Goal: Information Seeking & Learning: Learn about a topic

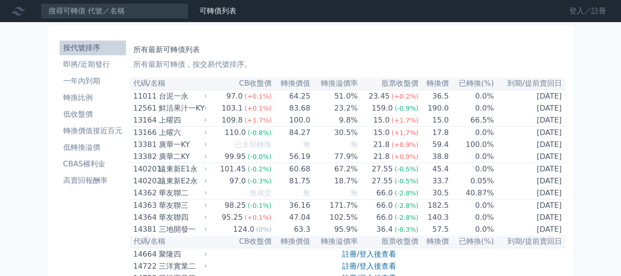
click at [580, 10] on link "登入／註冊" at bounding box center [587, 11] width 52 height 15
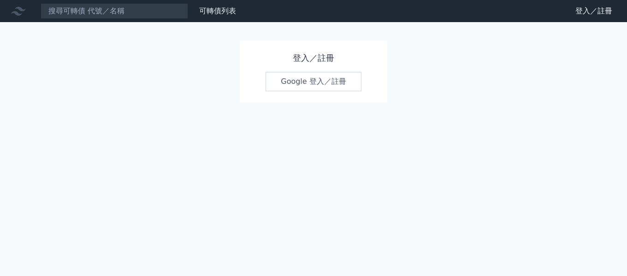
click at [323, 83] on link "Google 登入／註冊" at bounding box center [314, 81] width 96 height 19
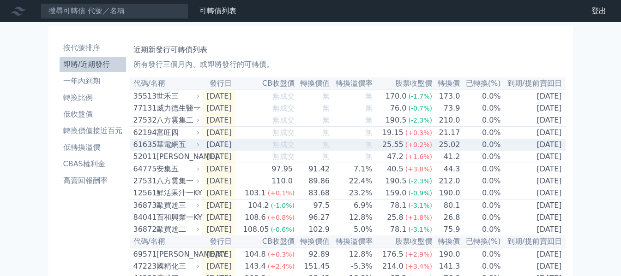
click at [191, 150] on div "華電網五" at bounding box center [177, 144] width 42 height 11
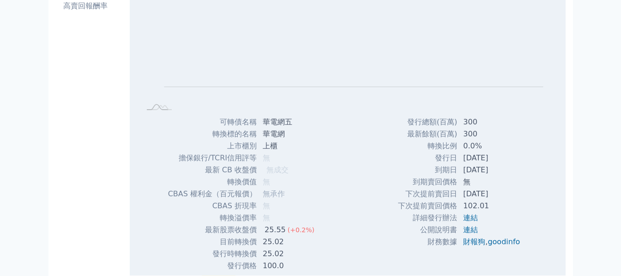
scroll to position [231, 0]
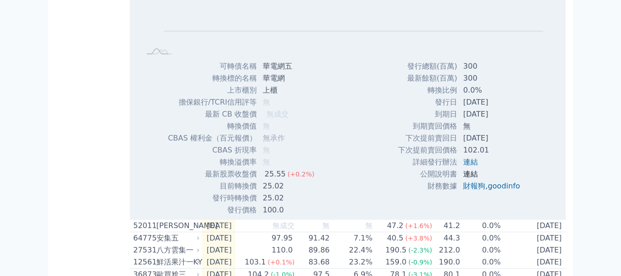
click at [470, 179] on link "連結" at bounding box center [470, 174] width 15 height 9
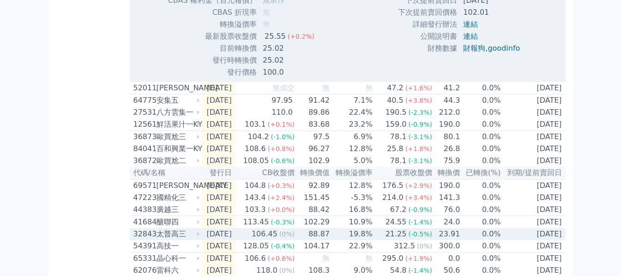
scroll to position [369, 0]
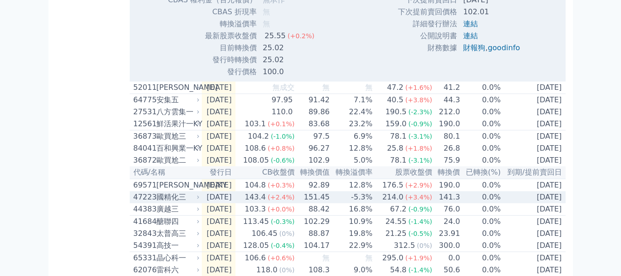
click at [195, 203] on div "國精化三" at bounding box center [177, 197] width 42 height 11
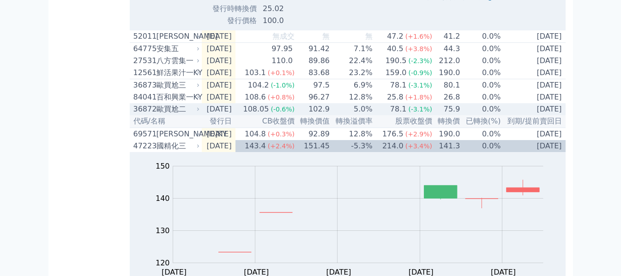
scroll to position [415, 0]
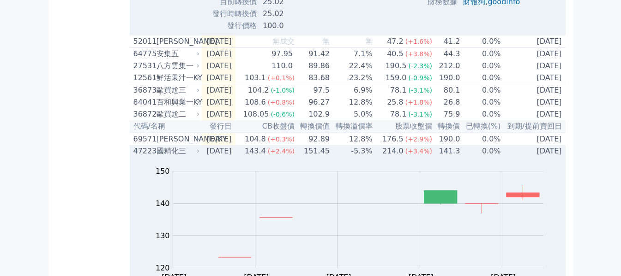
click at [183, 157] on div "國精化三" at bounding box center [177, 151] width 42 height 11
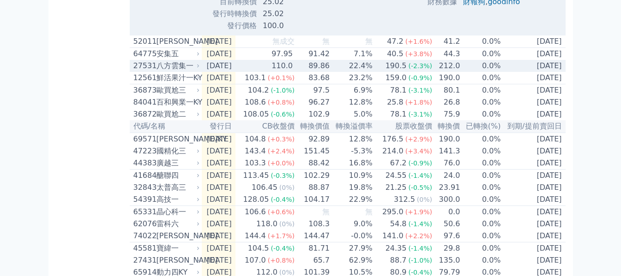
click at [195, 72] on div "八方雲集一" at bounding box center [177, 65] width 42 height 11
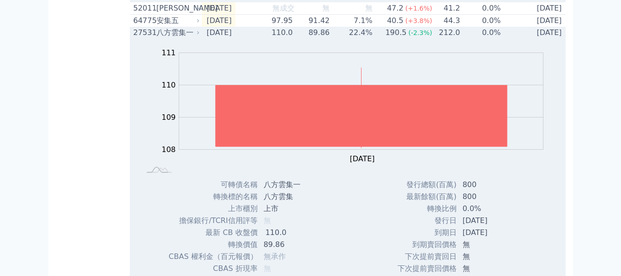
scroll to position [323, 0]
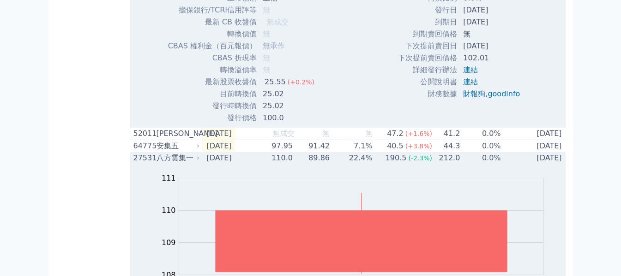
click at [189, 164] on div "八方雲集一" at bounding box center [177, 158] width 42 height 11
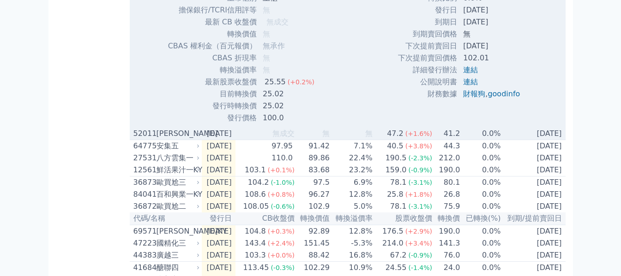
click at [191, 139] on div "[PERSON_NAME]" at bounding box center [177, 133] width 42 height 11
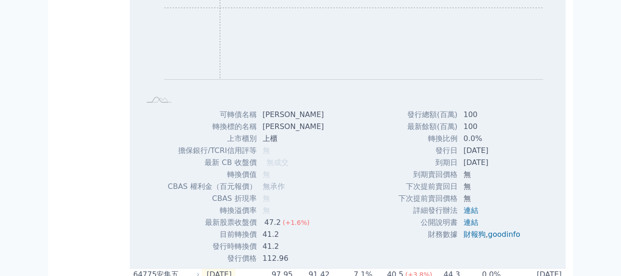
scroll to position [507, 0]
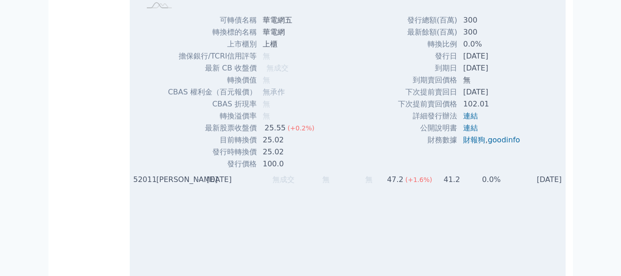
click at [189, 185] on div "[PERSON_NAME]" at bounding box center [177, 179] width 42 height 11
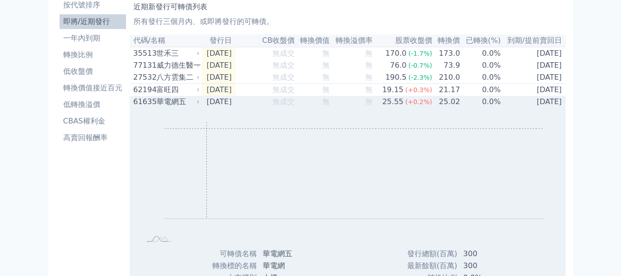
scroll to position [0, 0]
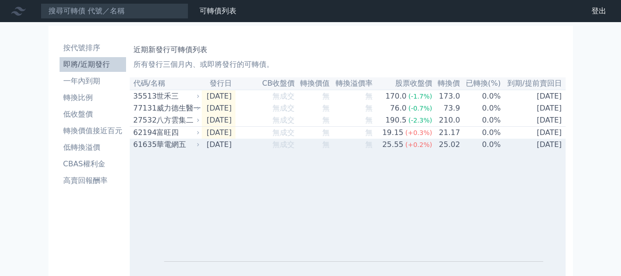
click at [189, 150] on div "華電網五" at bounding box center [177, 144] width 42 height 11
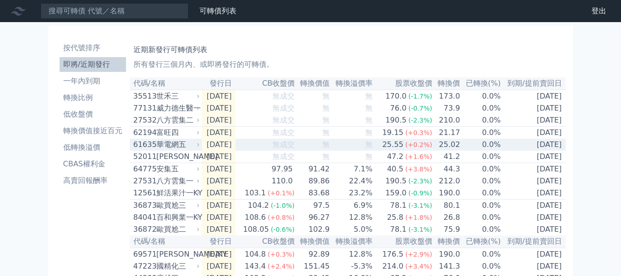
click at [186, 150] on div "華電網五" at bounding box center [177, 144] width 42 height 11
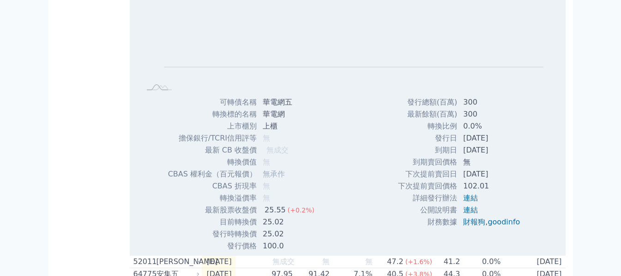
scroll to position [277, 0]
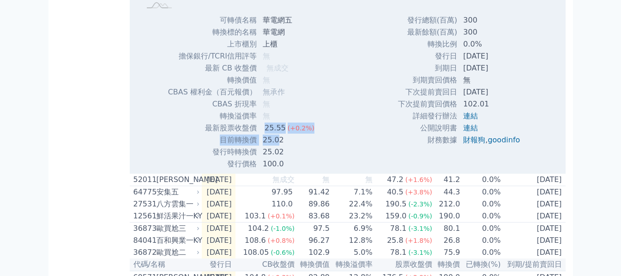
drag, startPoint x: 263, startPoint y: 136, endPoint x: 278, endPoint y: 147, distance: 18.7
click at [278, 147] on tbody "可轉債名稱 華電網五 轉換標的名稱 華電網 上市櫃別 上櫃 擔保銀行/TCRI信用評等 無 最新 CB 收盤價 無成交" at bounding box center [244, 92] width 154 height 156
click at [288, 157] on td "25.02" at bounding box center [289, 152] width 65 height 12
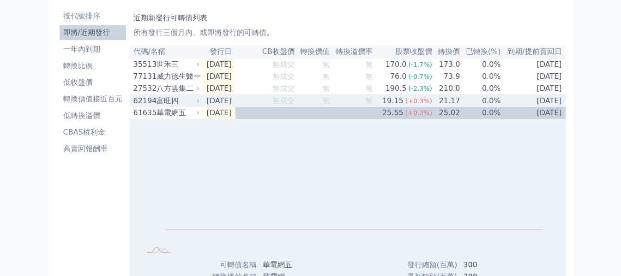
scroll to position [0, 0]
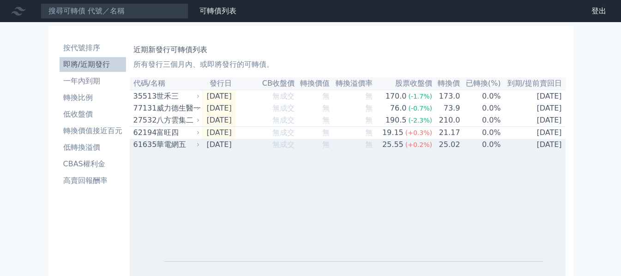
click at [182, 150] on div "華電網五" at bounding box center [177, 144] width 42 height 11
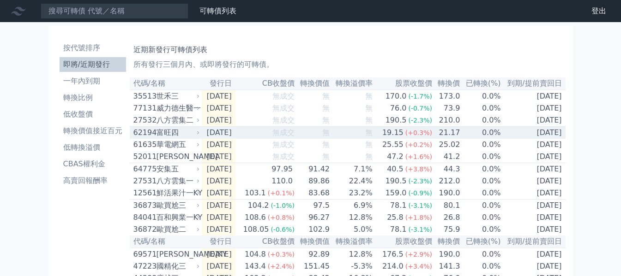
click at [183, 136] on div "富旺四" at bounding box center [177, 132] width 42 height 11
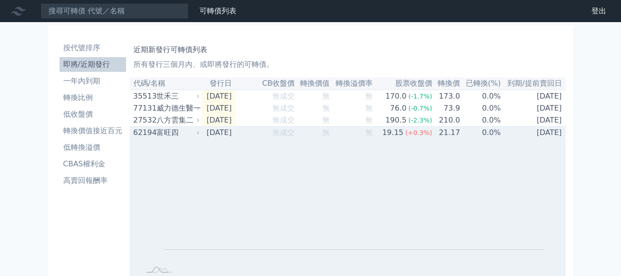
click at [180, 138] on div "富旺四" at bounding box center [177, 132] width 42 height 11
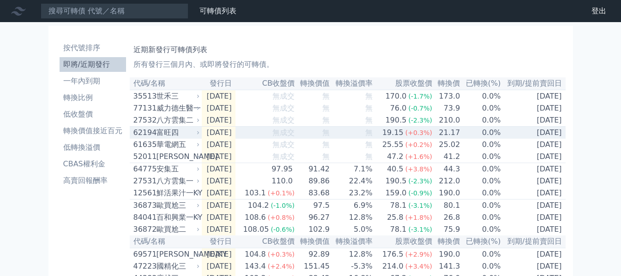
click at [185, 123] on div "八方雲集二" at bounding box center [177, 120] width 42 height 11
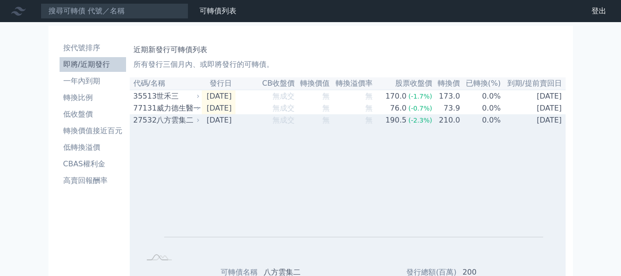
click at [188, 124] on div "八方雲集二" at bounding box center [177, 120] width 42 height 11
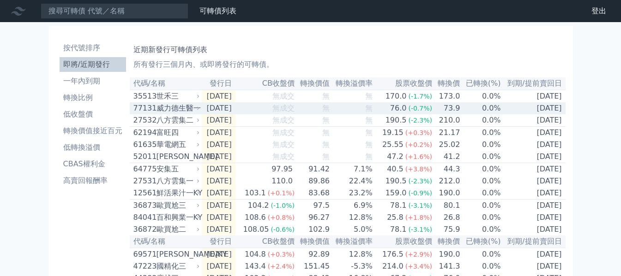
click at [189, 112] on div "威力德生醫一" at bounding box center [177, 108] width 42 height 11
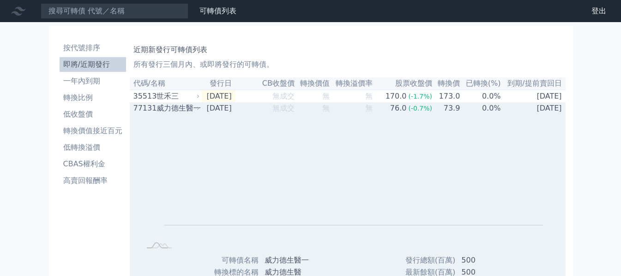
click at [189, 112] on div "威力德生醫一" at bounding box center [177, 108] width 42 height 11
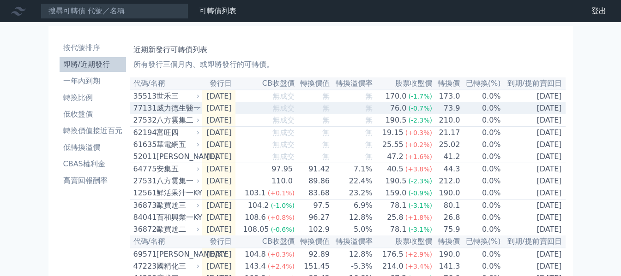
click at [190, 100] on div "世禾三" at bounding box center [177, 96] width 42 height 11
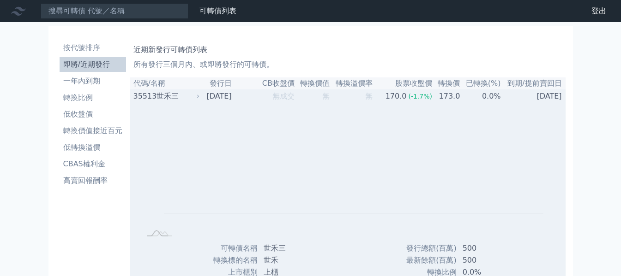
click at [190, 102] on div "世禾三" at bounding box center [177, 96] width 42 height 11
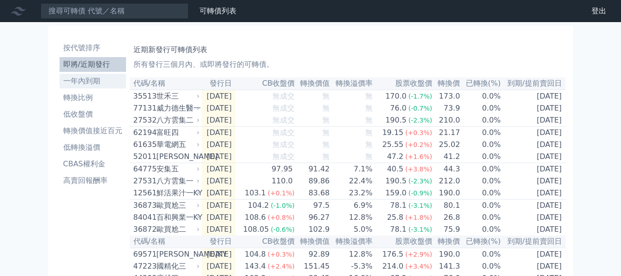
click at [93, 79] on li "一年內到期" at bounding box center [93, 81] width 66 height 11
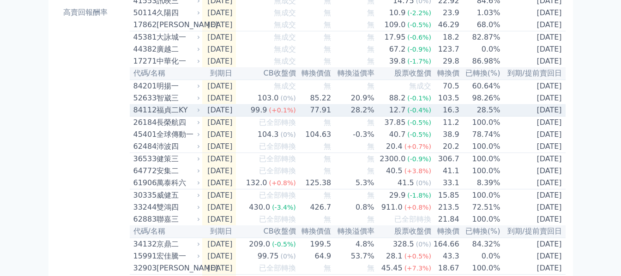
scroll to position [185, 0]
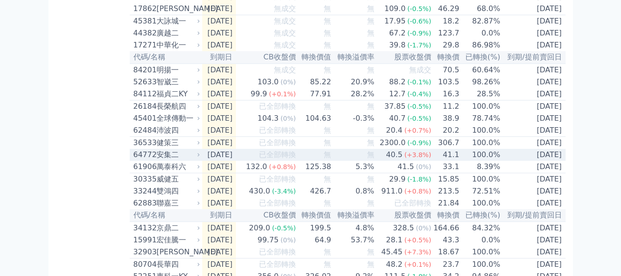
click at [190, 149] on div "健策三" at bounding box center [177, 142] width 42 height 11
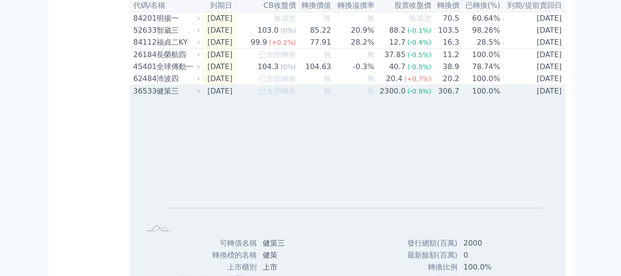
scroll to position [231, 0]
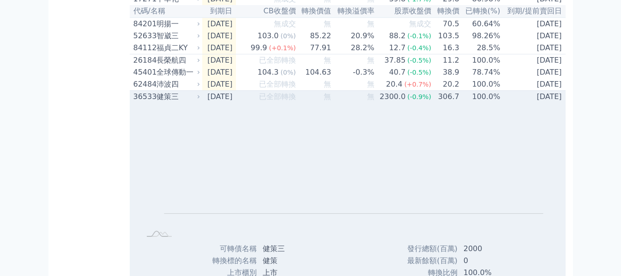
click at [184, 102] on div "健策三" at bounding box center [177, 96] width 42 height 11
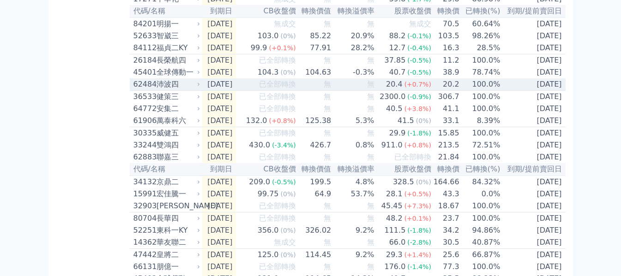
click at [181, 90] on div "沛波四" at bounding box center [177, 84] width 42 height 11
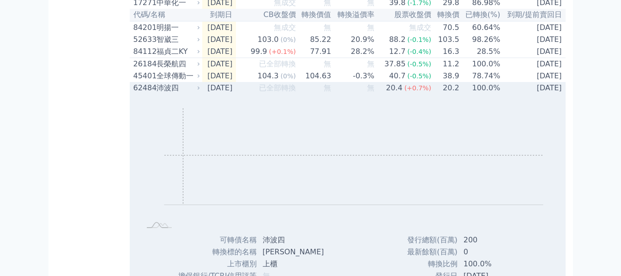
scroll to position [185, 0]
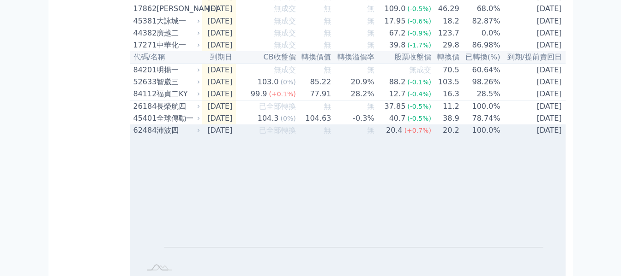
click at [191, 136] on div "沛波四" at bounding box center [177, 130] width 42 height 11
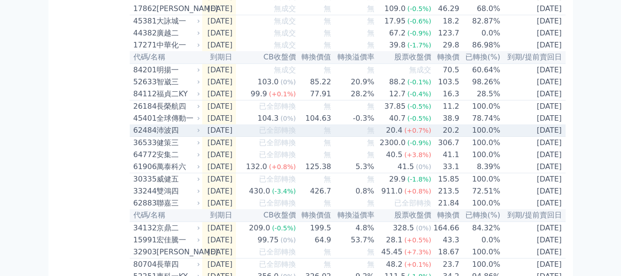
click at [191, 136] on div "沛波四" at bounding box center [177, 130] width 42 height 11
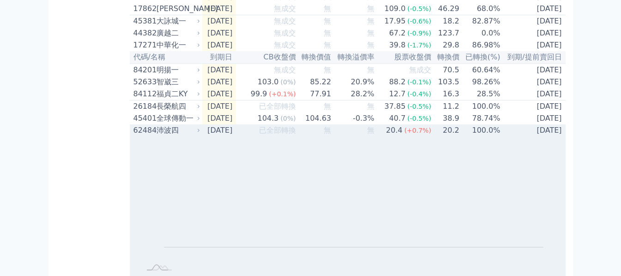
click at [181, 136] on div "沛波四" at bounding box center [177, 130] width 42 height 11
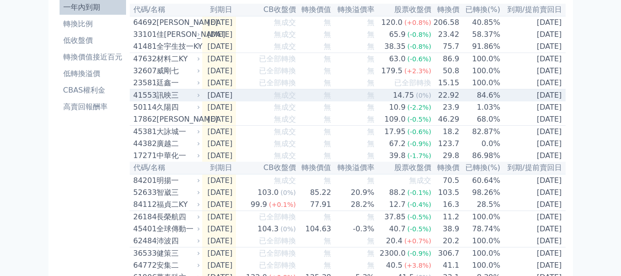
scroll to position [0, 0]
